Goal: Information Seeking & Learning: Find specific page/section

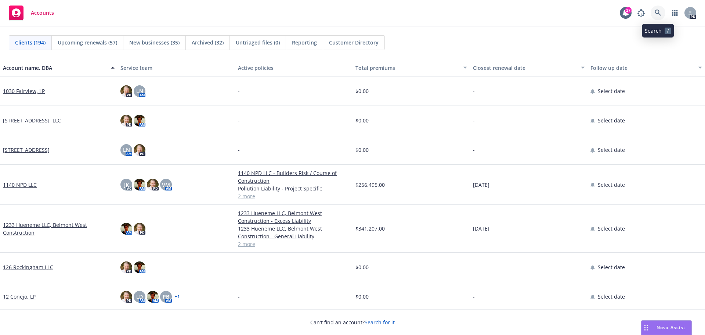
drag, startPoint x: 0, startPoint y: 0, endPoint x: 658, endPoint y: 14, distance: 658.3
click at [658, 14] on icon at bounding box center [658, 13] width 7 height 7
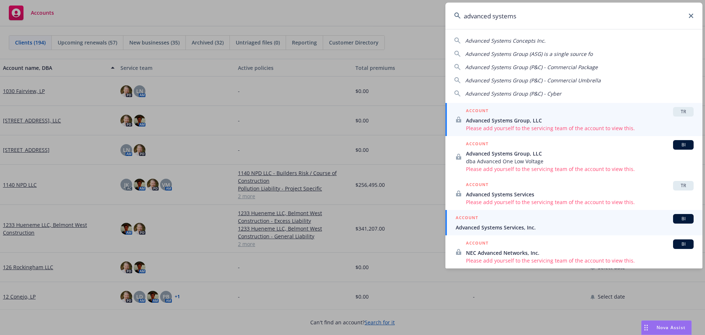
type input "advanced systems"
click at [509, 228] on span "Advanced Systems Services, Inc." at bounding box center [575, 227] width 238 height 8
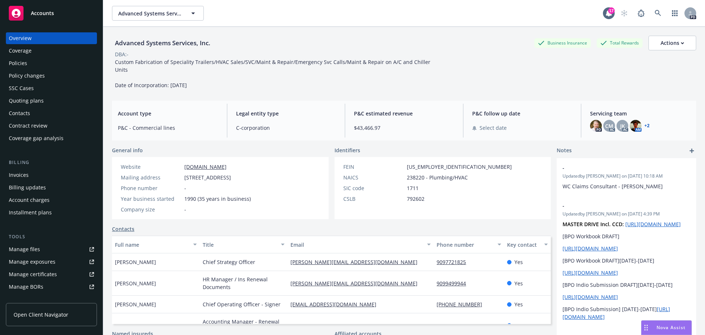
click at [22, 62] on div "Policies" at bounding box center [18, 63] width 18 height 12
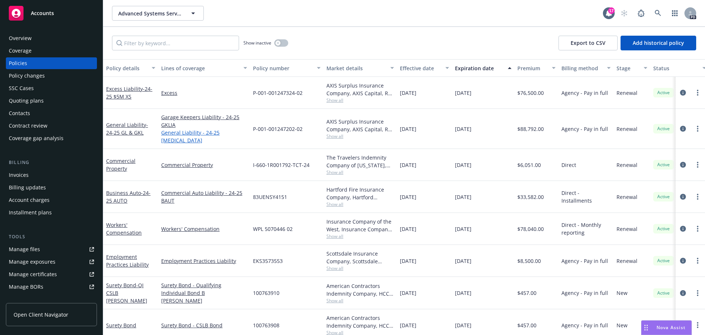
click at [179, 134] on link "General Liability - 24-25 [MEDICAL_DATA]" at bounding box center [204, 136] width 86 height 15
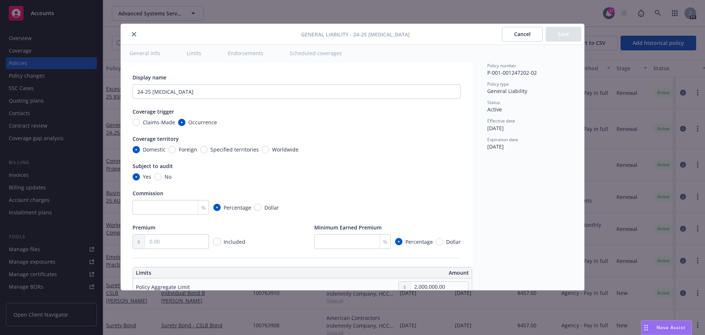
type textarea "x"
click at [134, 35] on icon "close" at bounding box center [134, 34] width 4 height 4
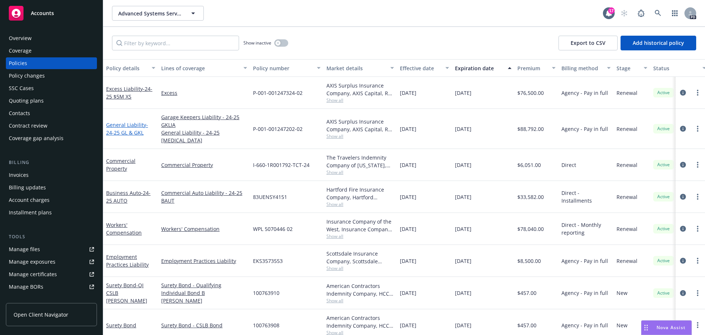
click at [122, 123] on link "General Liability - 24-25 GL & GKL" at bounding box center [127, 128] width 42 height 15
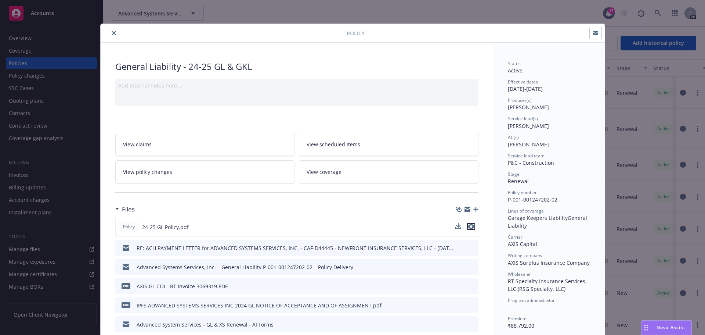
click at [470, 227] on icon "preview file" at bounding box center [471, 226] width 7 height 5
